Goal: Go to known website: Go to known website

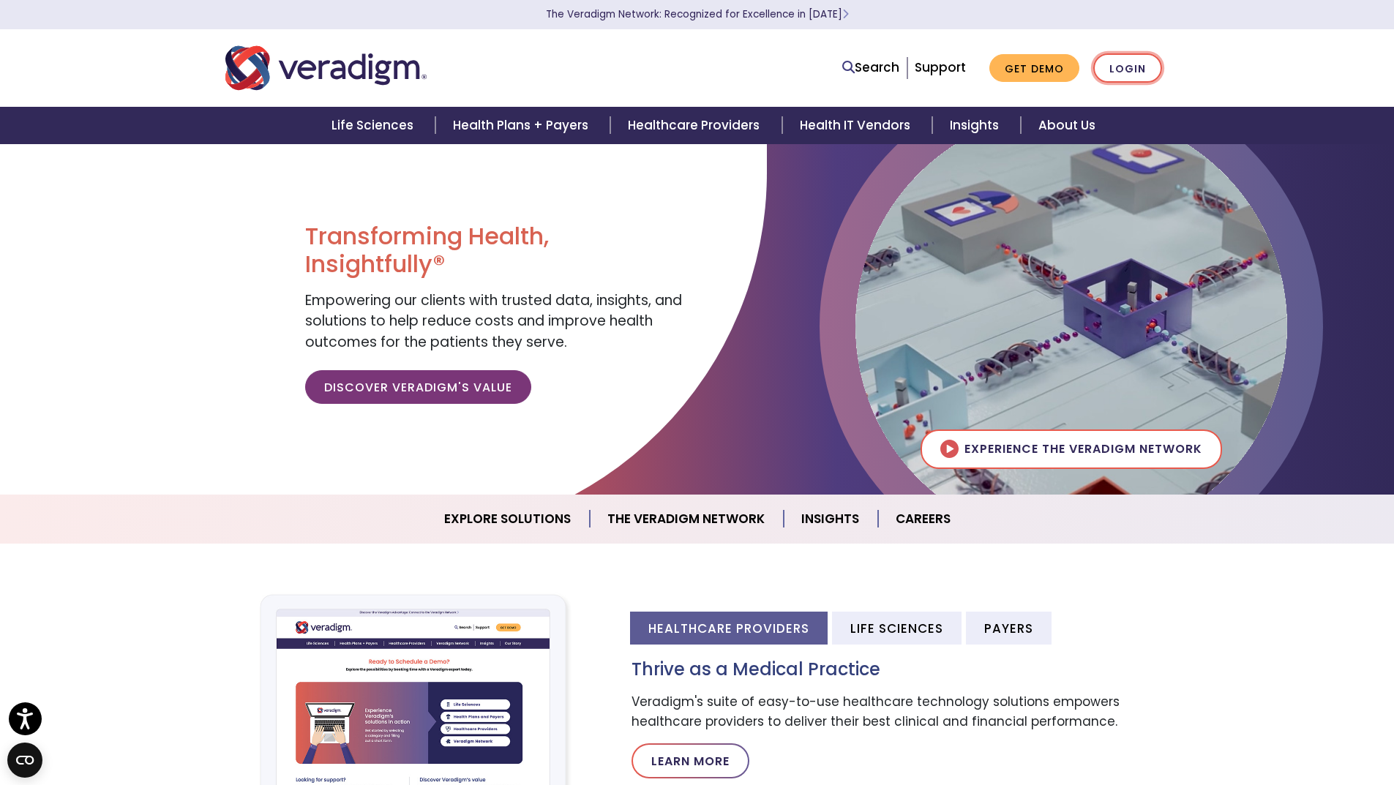
click at [701, 72] on link "Login" at bounding box center [1128, 68] width 69 height 30
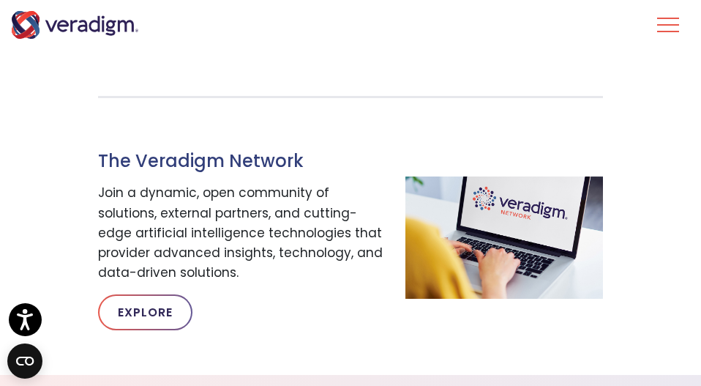
scroll to position [1025, 0]
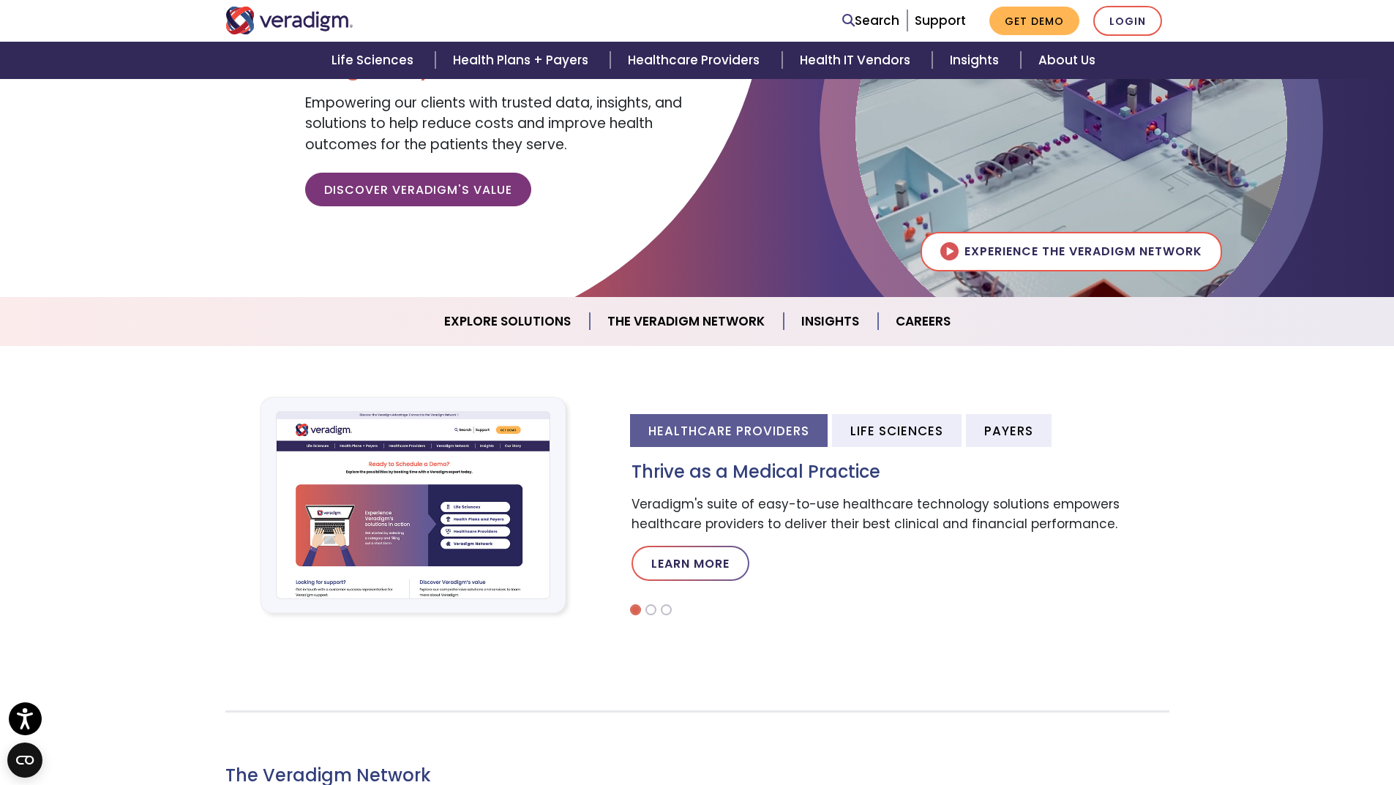
scroll to position [220, 0]
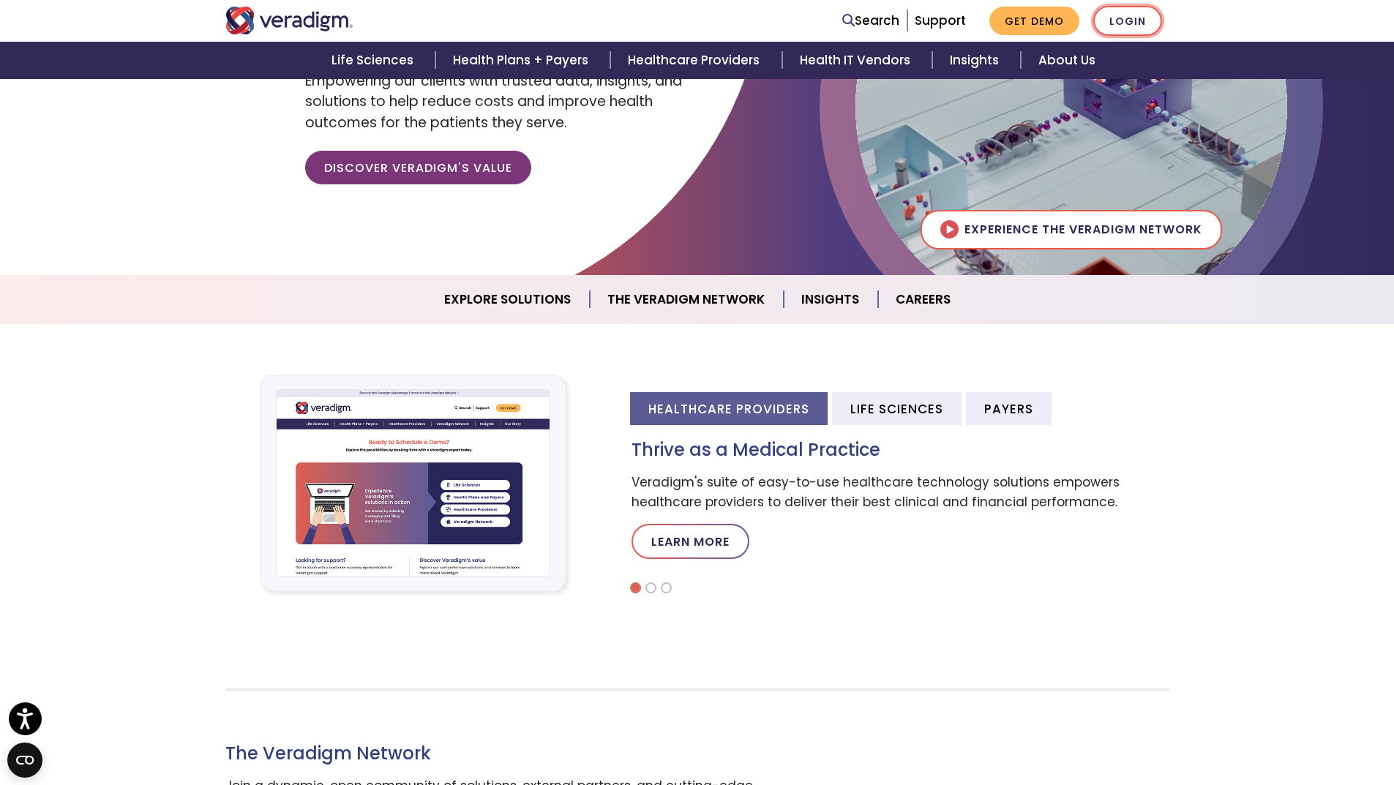
click at [1126, 23] on link "Login" at bounding box center [1128, 21] width 69 height 30
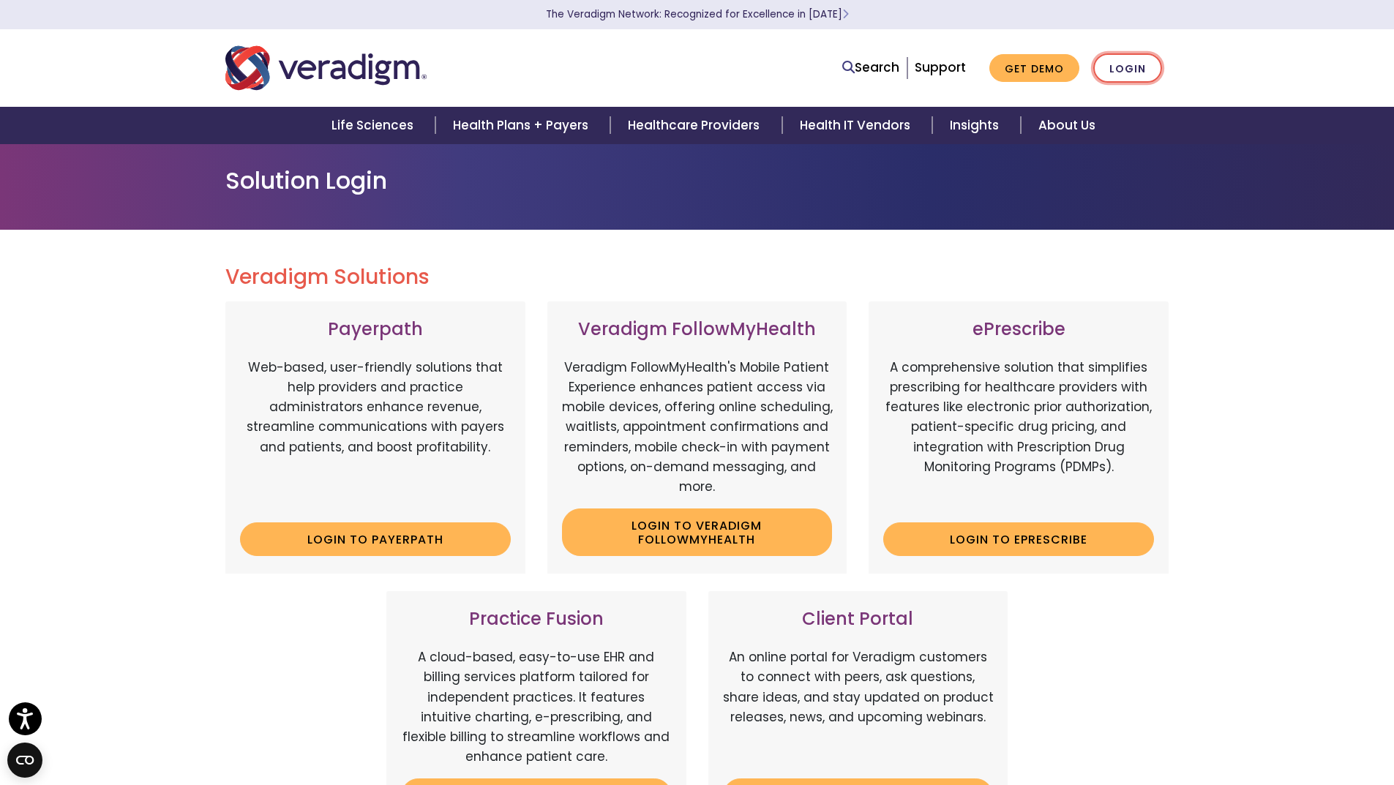
click at [1112, 72] on link "Login" at bounding box center [1128, 68] width 69 height 30
